Goal: Information Seeking & Learning: Check status

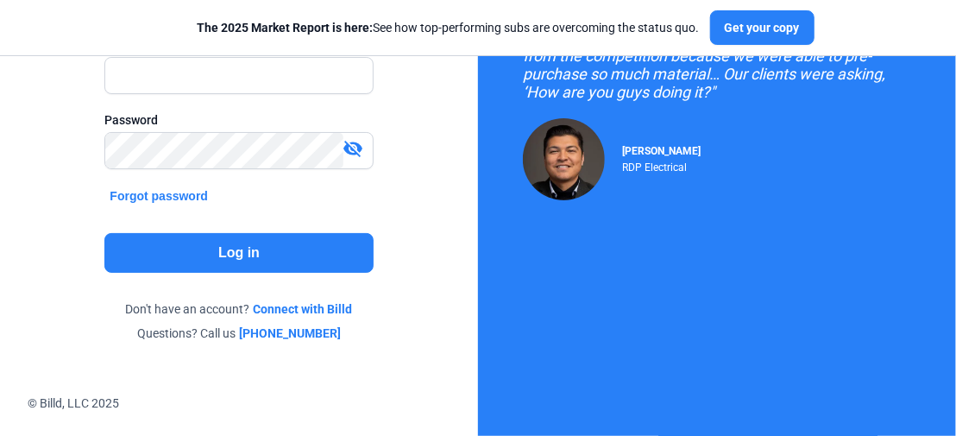
scroll to position [211, 0]
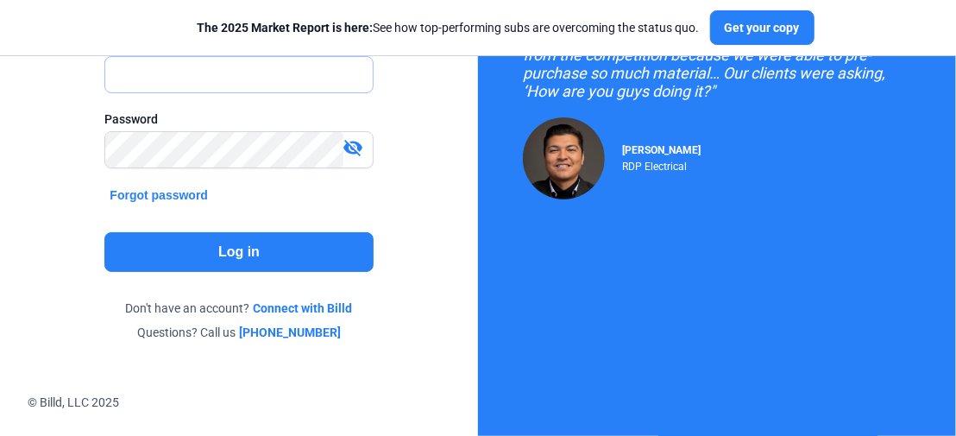
type input "[PERSON_NAME][EMAIL_ADDRESS][DOMAIN_NAME]"
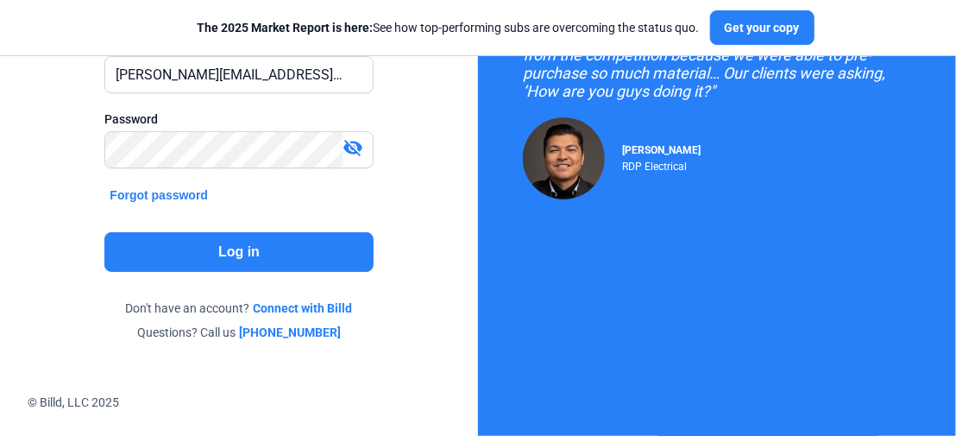
click at [258, 261] on button "Log in" at bounding box center [238, 252] width 268 height 40
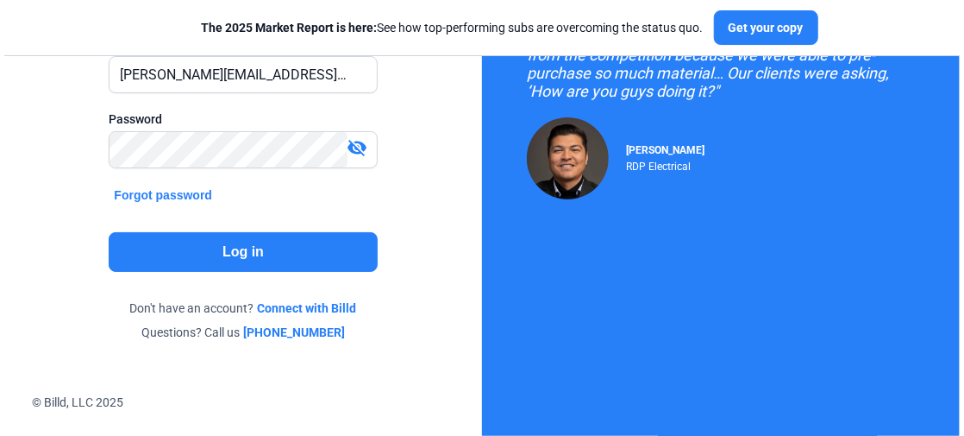
scroll to position [0, 0]
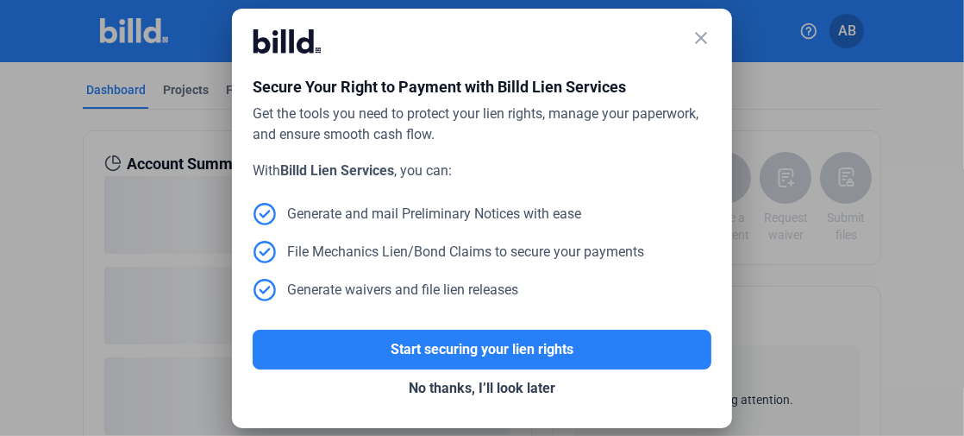
click at [700, 34] on mat-icon "close" at bounding box center [701, 38] width 21 height 21
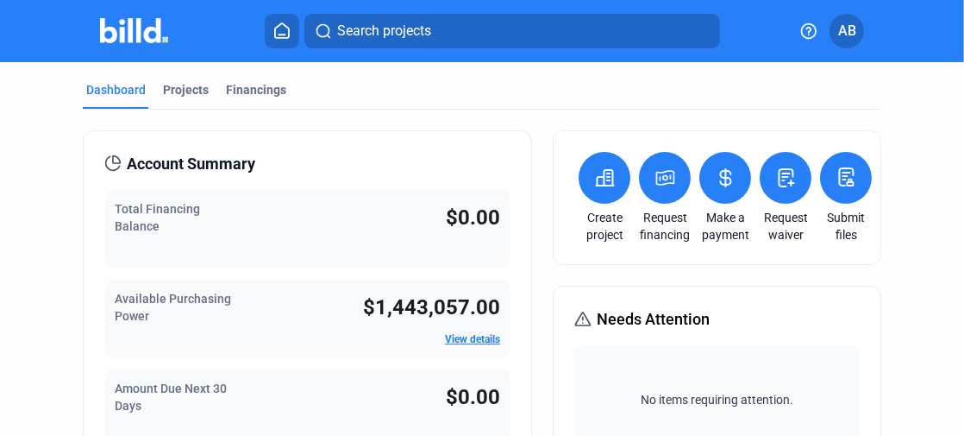
click at [707, 176] on button at bounding box center [726, 178] width 52 height 52
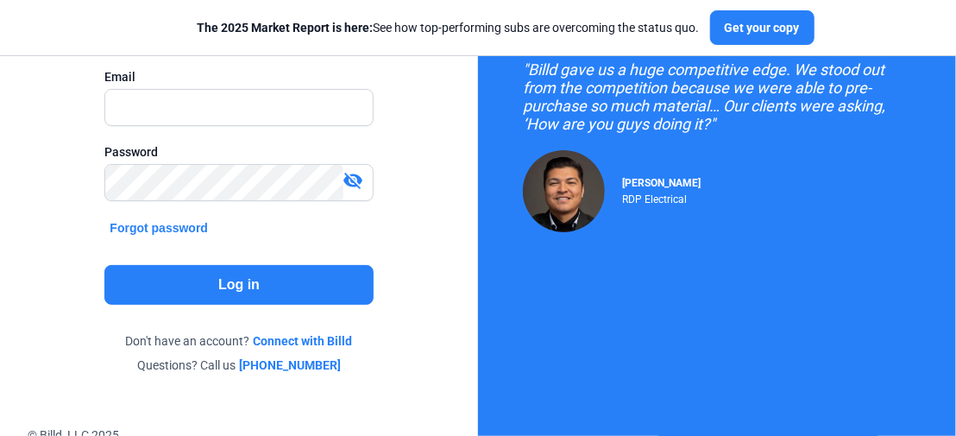
scroll to position [211, 0]
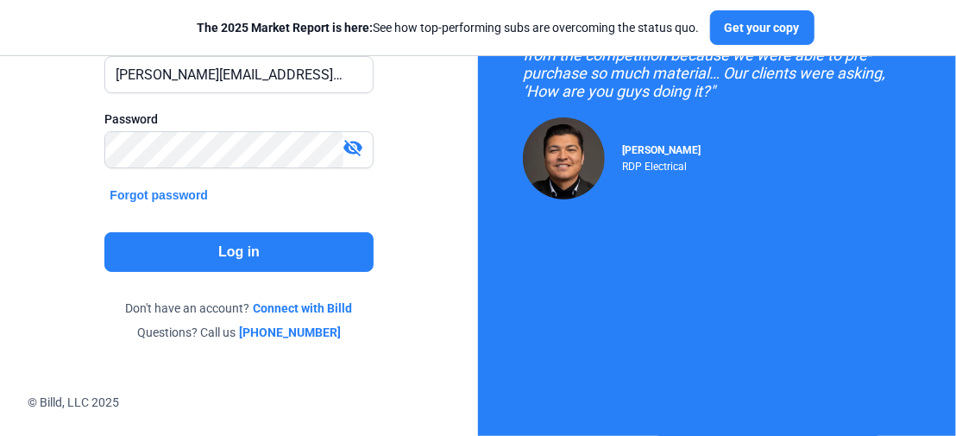
click at [292, 259] on button "Log in" at bounding box center [238, 252] width 268 height 40
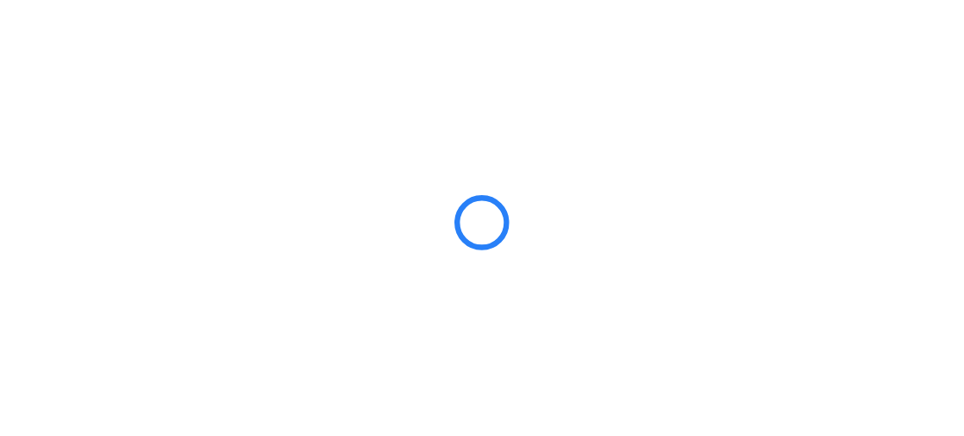
scroll to position [0, 0]
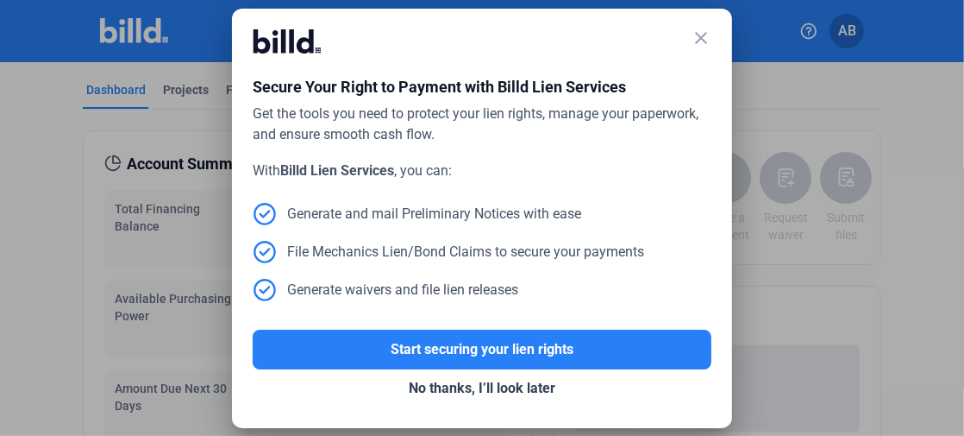
click at [713, 41] on mat-dialog-container "close Secure Your Right to Payment with Billd Lien Services Get the tools you n…" at bounding box center [482, 218] width 500 height 419
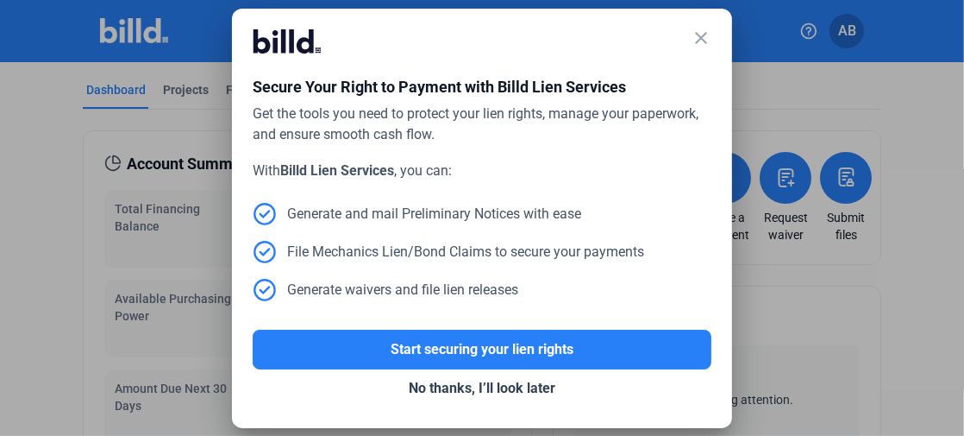
click at [704, 41] on mat-icon "close" at bounding box center [701, 38] width 21 height 21
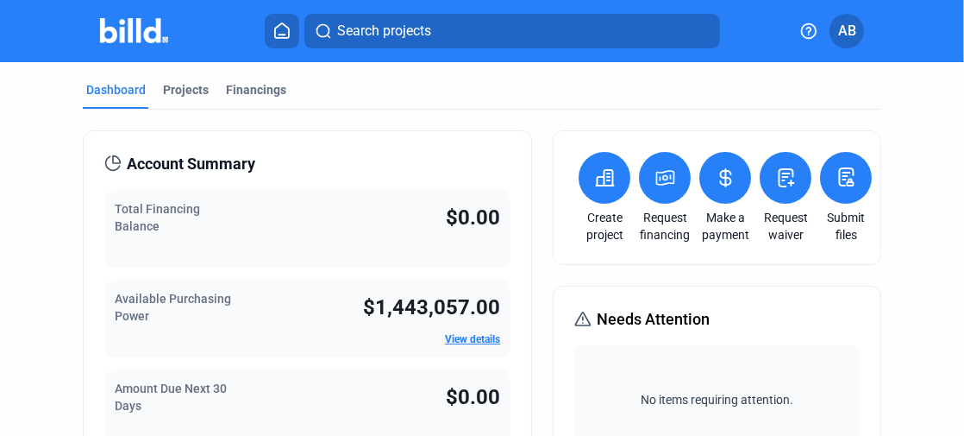
click at [651, 223] on link "Request financing" at bounding box center [665, 226] width 60 height 35
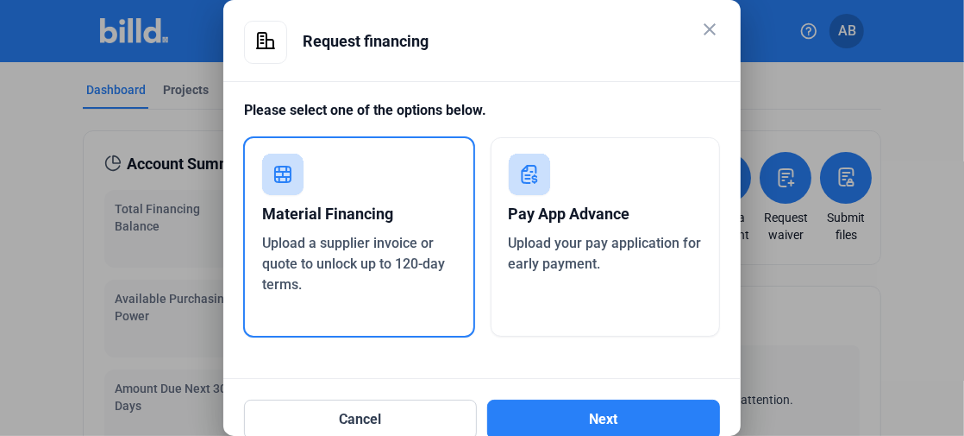
click at [437, 218] on div "Material Financing" at bounding box center [359, 214] width 194 height 38
click at [712, 35] on mat-icon "close" at bounding box center [710, 29] width 21 height 21
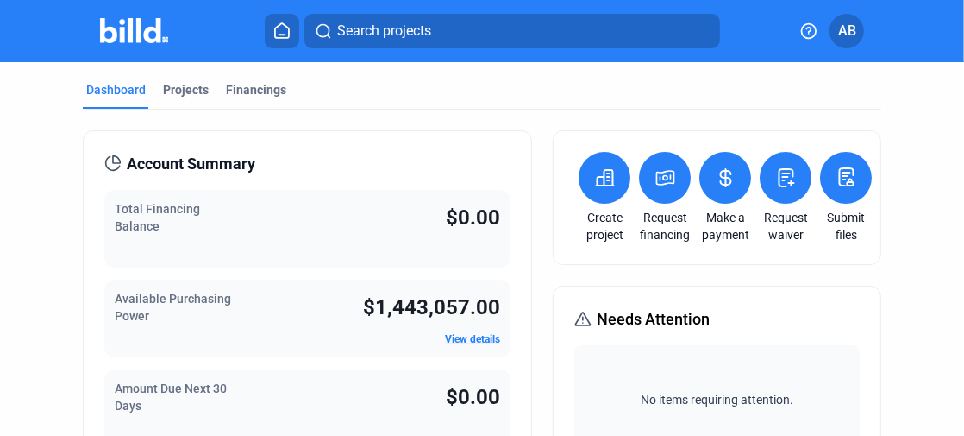
click at [212, 92] on div "Dashboard Projects Financings" at bounding box center [482, 95] width 799 height 28
click at [198, 96] on div "Projects" at bounding box center [186, 89] width 46 height 17
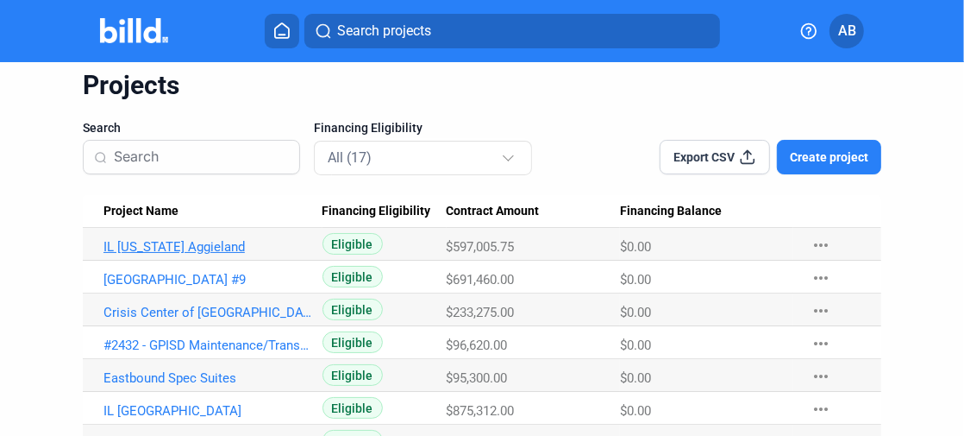
scroll to position [86, 0]
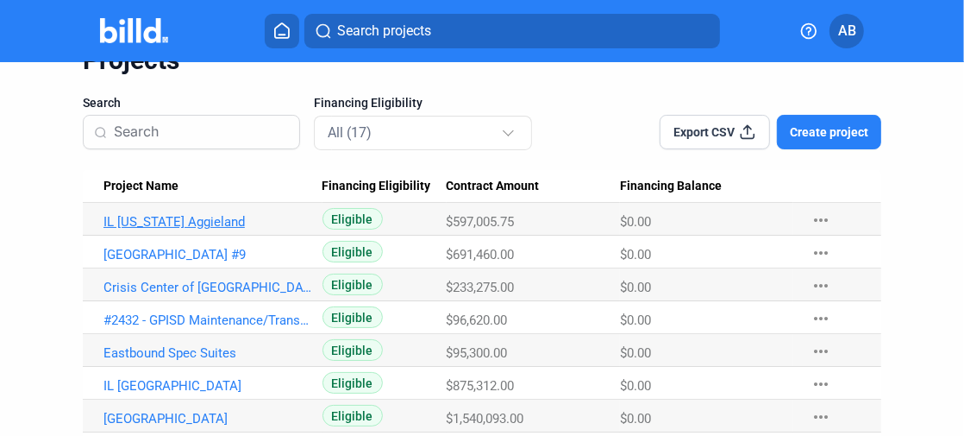
click at [188, 224] on link "IL Texas Aggieland" at bounding box center [208, 222] width 209 height 16
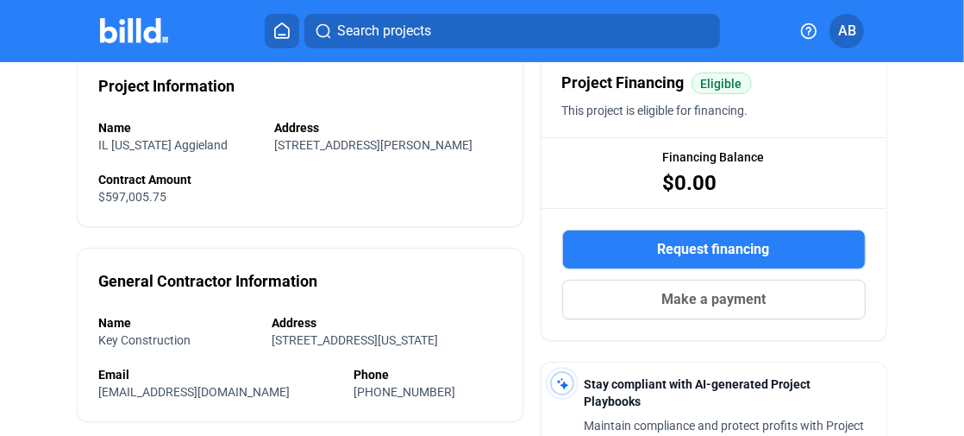
scroll to position [532, 0]
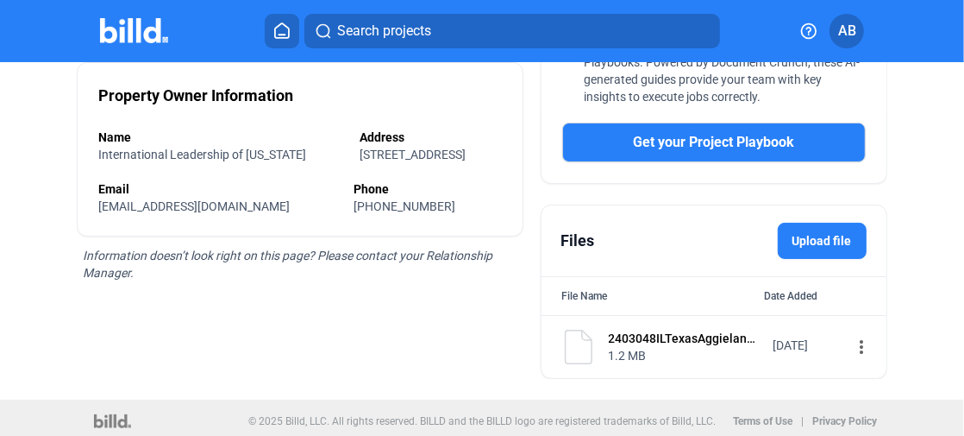
click at [723, 330] on div "2403048ILTexasAggielandHighSchoolGFCSContractFULLYEXECUTED.pdf" at bounding box center [686, 338] width 154 height 17
drag, startPoint x: 698, startPoint y: 339, endPoint x: 708, endPoint y: 341, distance: 10.5
click at [700, 341] on div "2403048ILTexasAggielandHighSchoolGFCSContractFULLYEXECUTED.pdf 1.2 MB" at bounding box center [686, 347] width 154 height 35
click at [852, 341] on mat-icon "more_vert" at bounding box center [862, 346] width 21 height 21
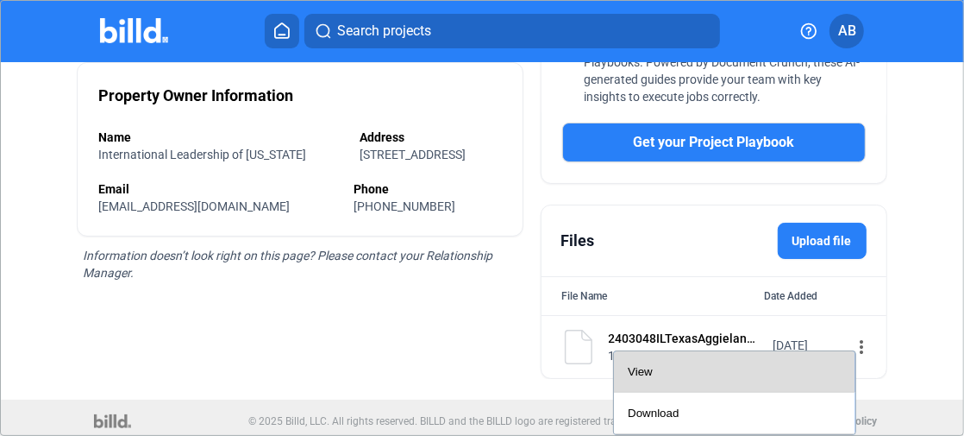
click at [799, 356] on div "View" at bounding box center [735, 371] width 214 height 41
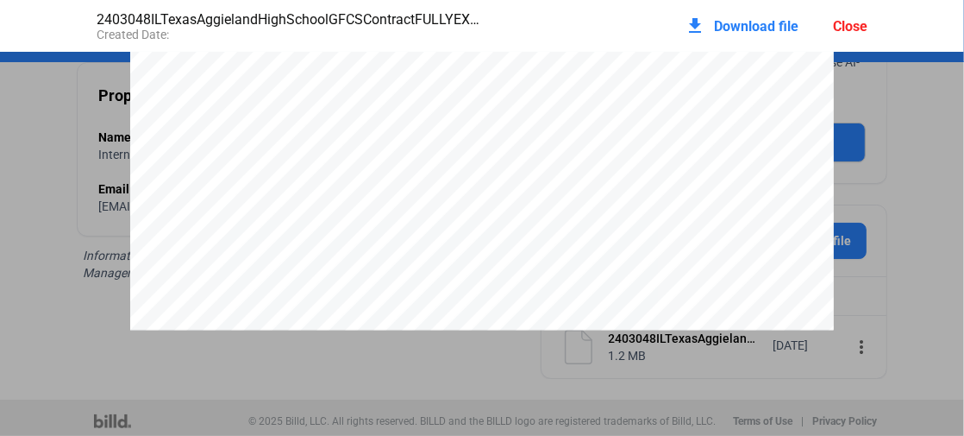
scroll to position [13528, 0]
click at [852, 25] on div "Close" at bounding box center [850, 26] width 35 height 16
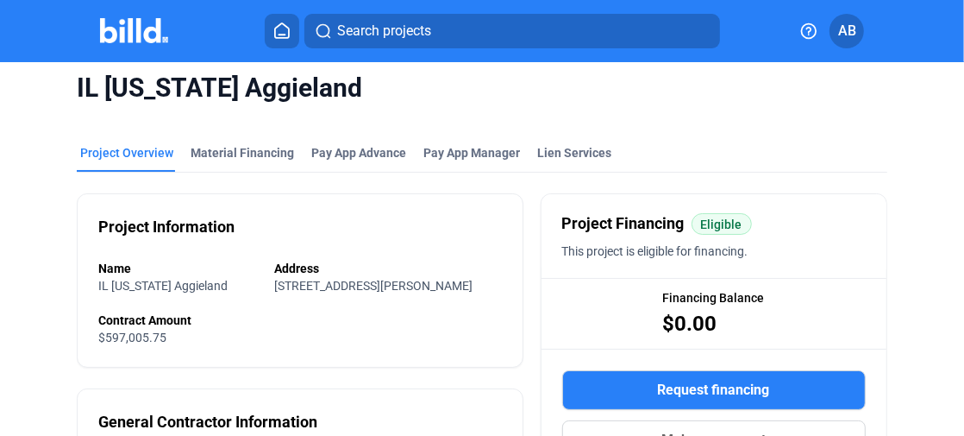
scroll to position [0, 0]
